Goal: Task Accomplishment & Management: Complete application form

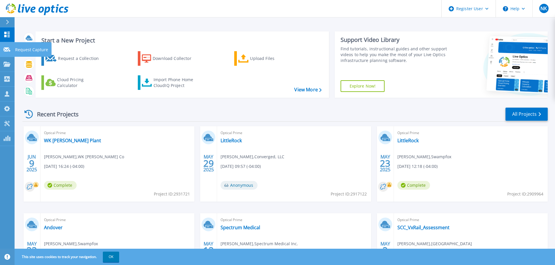
click at [8, 50] on icon at bounding box center [6, 49] width 7 height 4
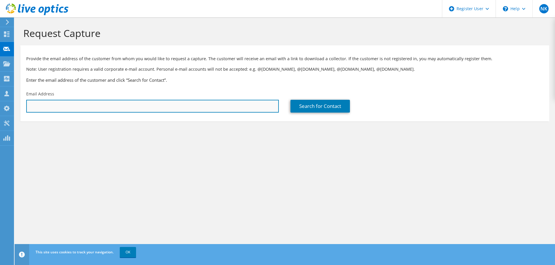
click at [98, 105] on input "text" at bounding box center [152, 106] width 252 height 13
paste input "ecrescini@steicoindustries.com"
type input "ecrescini@steicoindustries.com"
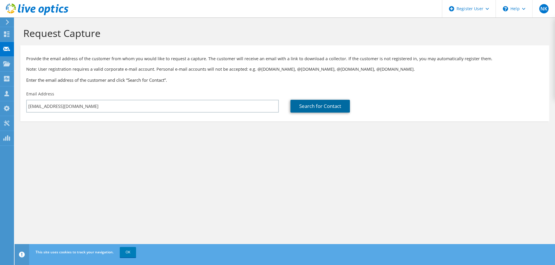
click at [304, 108] on link "Search for Contact" at bounding box center [319, 106] width 59 height 13
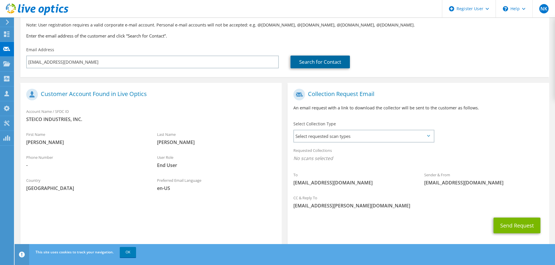
scroll to position [53, 0]
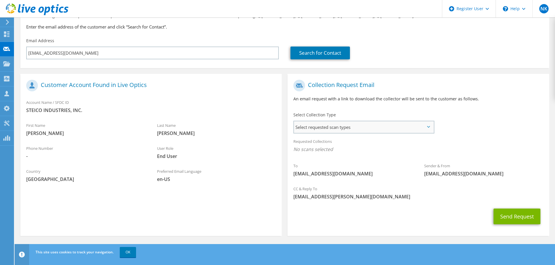
click at [383, 130] on span "Select requested scan types" at bounding box center [363, 127] width 139 height 12
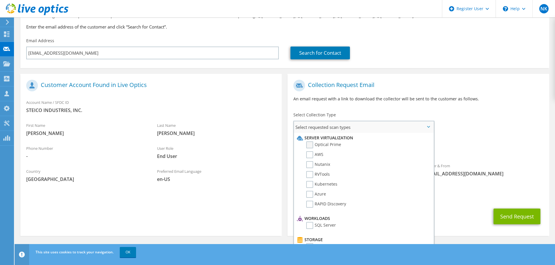
click at [309, 146] on label "Optical Prime" at bounding box center [323, 144] width 35 height 7
click at [0, 0] on input "Optical Prime" at bounding box center [0, 0] width 0 height 0
click at [501, 128] on div "To ecrescini@steicoindustries.com Sender & From liveoptics@liveoptics.com" at bounding box center [417, 131] width 261 height 108
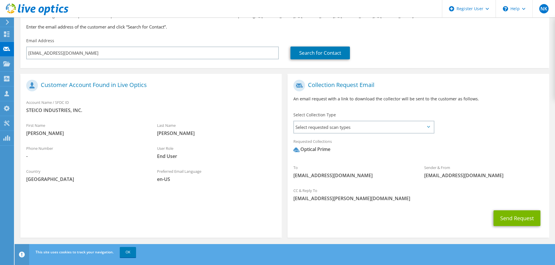
scroll to position [55, 0]
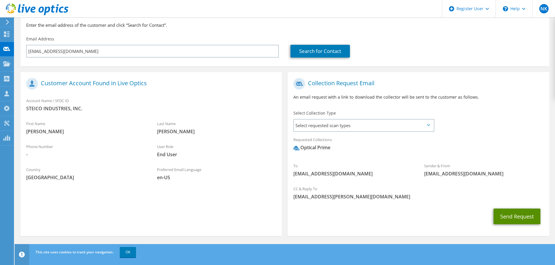
click at [503, 218] on button "Send Request" at bounding box center [516, 217] width 47 height 16
